Goal: Task Accomplishment & Management: Manage account settings

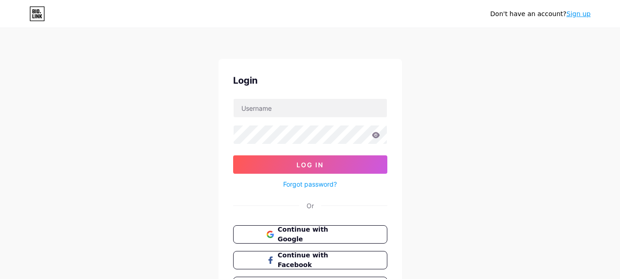
click at [316, 108] on input "text" at bounding box center [310, 108] width 153 height 18
click at [314, 103] on input "text" at bounding box center [310, 108] width 153 height 18
click at [314, 107] on input "text" at bounding box center [310, 108] width 153 height 18
type input "miva70000007"
click at [233, 155] on button "Log In" at bounding box center [310, 164] width 154 height 18
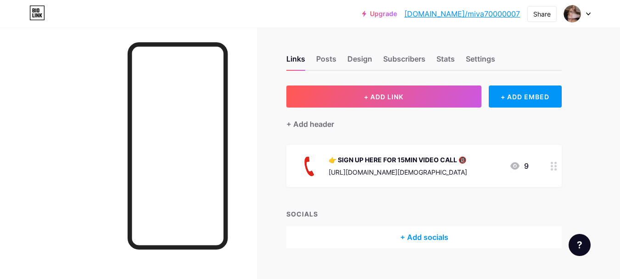
click at [435, 171] on div "[URL][DOMAIN_NAME][DEMOGRAPHIC_DATA]" at bounding box center [398, 172] width 139 height 10
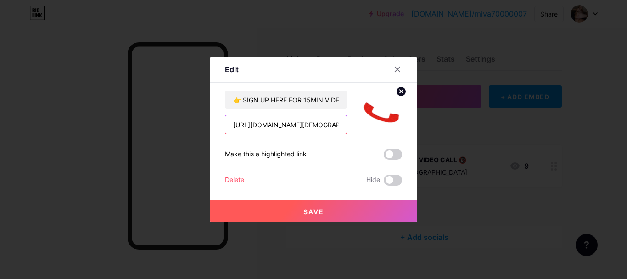
click at [279, 126] on input "[URL][DOMAIN_NAME][DEMOGRAPHIC_DATA]" at bounding box center [285, 124] width 121 height 18
click at [279, 126] on input "text" at bounding box center [285, 124] width 121 height 18
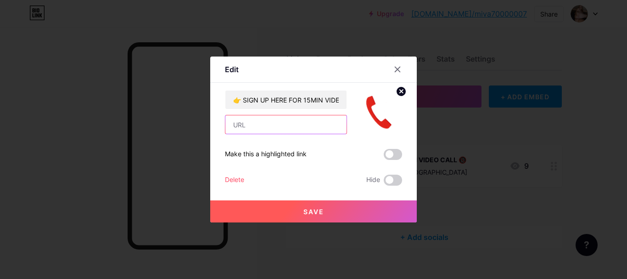
paste input "[URL][DOMAIN_NAME][DEMOGRAPHIC_DATA]"
type input "[URL][DOMAIN_NAME][DEMOGRAPHIC_DATA]"
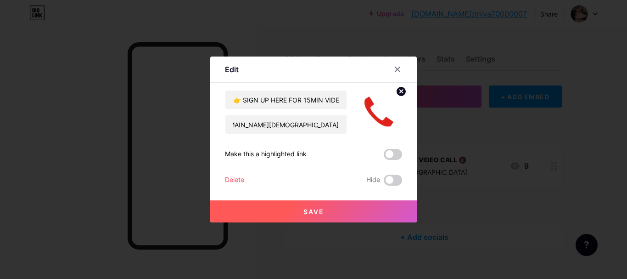
click at [336, 212] on button "Save" at bounding box center [313, 211] width 207 height 22
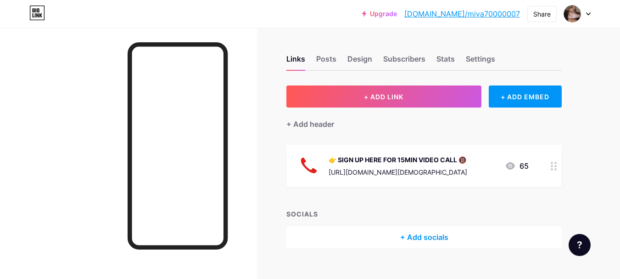
click at [430, 161] on div "👉 SIGN UP HERE FOR 15MIN VIDEO CALL 🔞" at bounding box center [398, 160] width 139 height 10
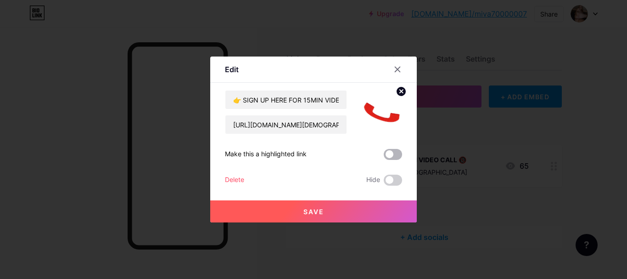
click at [387, 157] on span at bounding box center [393, 154] width 18 height 11
click at [384, 157] on input "checkbox" at bounding box center [384, 157] width 0 height 0
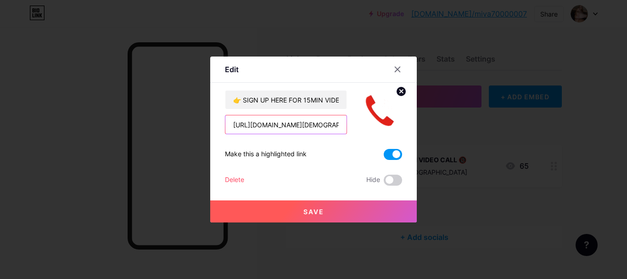
click at [303, 131] on input "[URL][DOMAIN_NAME][DEMOGRAPHIC_DATA]" at bounding box center [285, 124] width 121 height 18
click at [278, 125] on input "text" at bounding box center [285, 124] width 121 height 18
paste input "[URL][DOMAIN_NAME][DEMOGRAPHIC_DATA]"
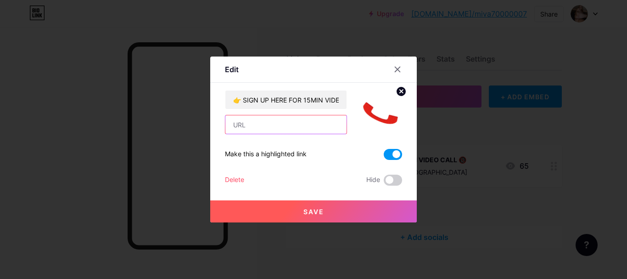
type input "[URL][DOMAIN_NAME][DEMOGRAPHIC_DATA]"
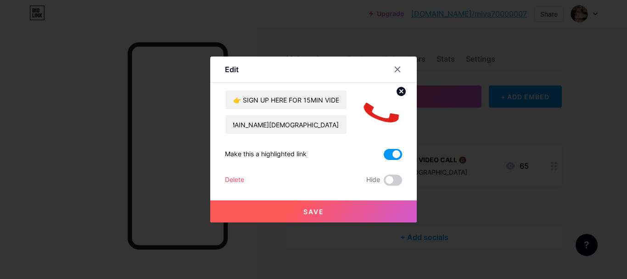
click at [330, 212] on button "Save" at bounding box center [313, 211] width 207 height 22
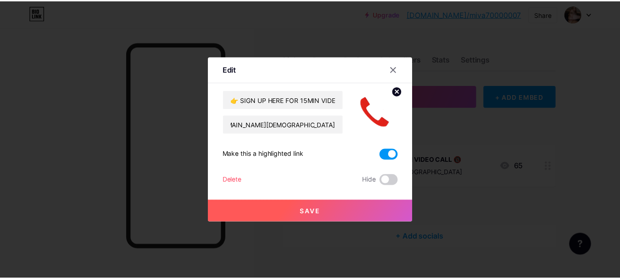
scroll to position [0, 0]
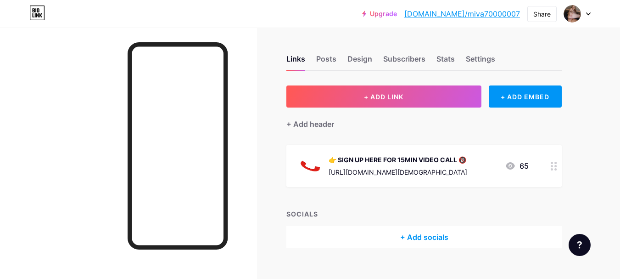
click at [586, 13] on div at bounding box center [577, 14] width 27 height 17
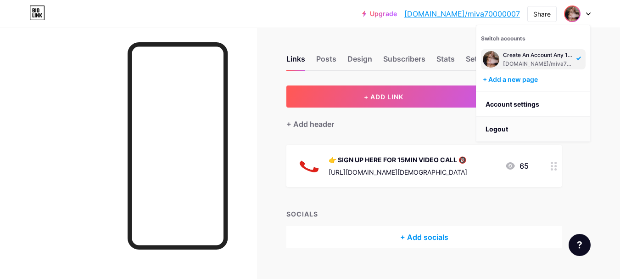
click at [501, 129] on li "Logout" at bounding box center [534, 129] width 114 height 25
